Goal: Use online tool/utility

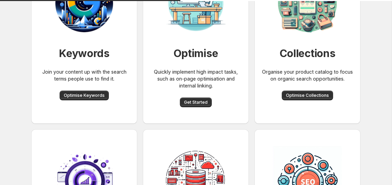
scroll to position [90, 0]
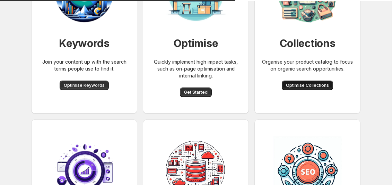
click at [286, 88] on span "Optimise Collections" at bounding box center [307, 86] width 43 height 6
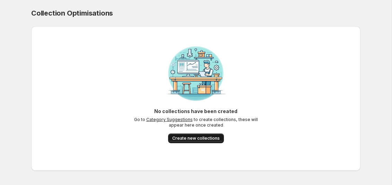
click at [201, 139] on span "Create new collections" at bounding box center [195, 139] width 47 height 6
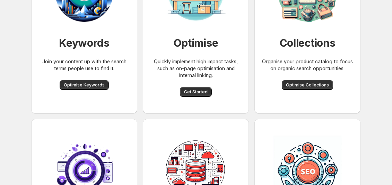
scroll to position [88, 0]
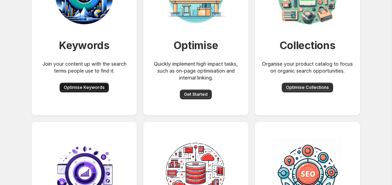
click at [89, 88] on span "Optimise Keywords" at bounding box center [84, 88] width 41 height 6
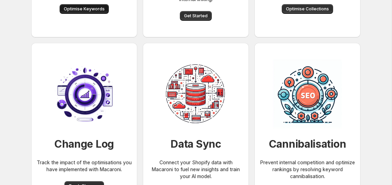
scroll to position [174, 0]
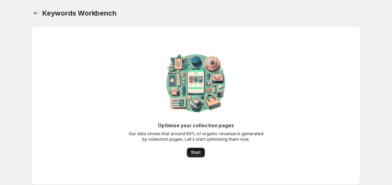
click at [195, 151] on span "Start" at bounding box center [196, 153] width 10 height 6
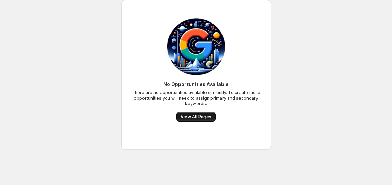
click at [201, 118] on span "View All Pages" at bounding box center [195, 117] width 31 height 6
